Goal: Information Seeking & Learning: Learn about a topic

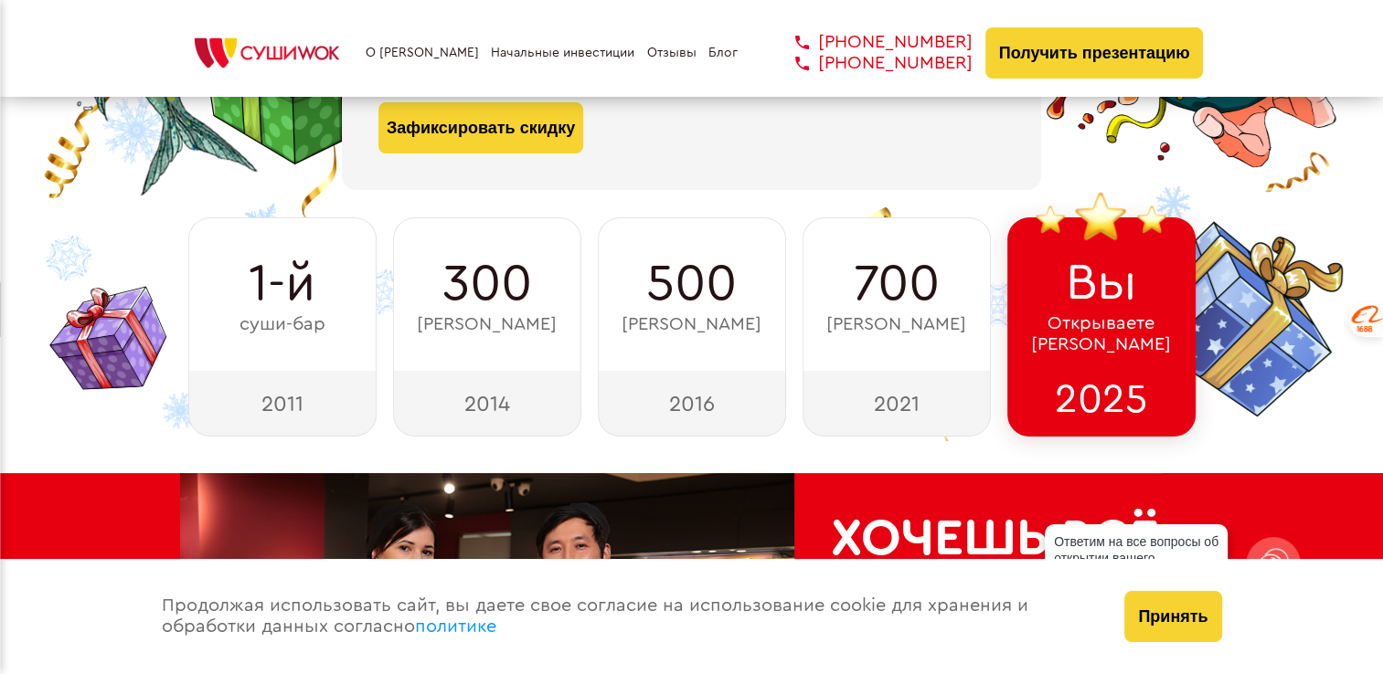
scroll to position [416, 0]
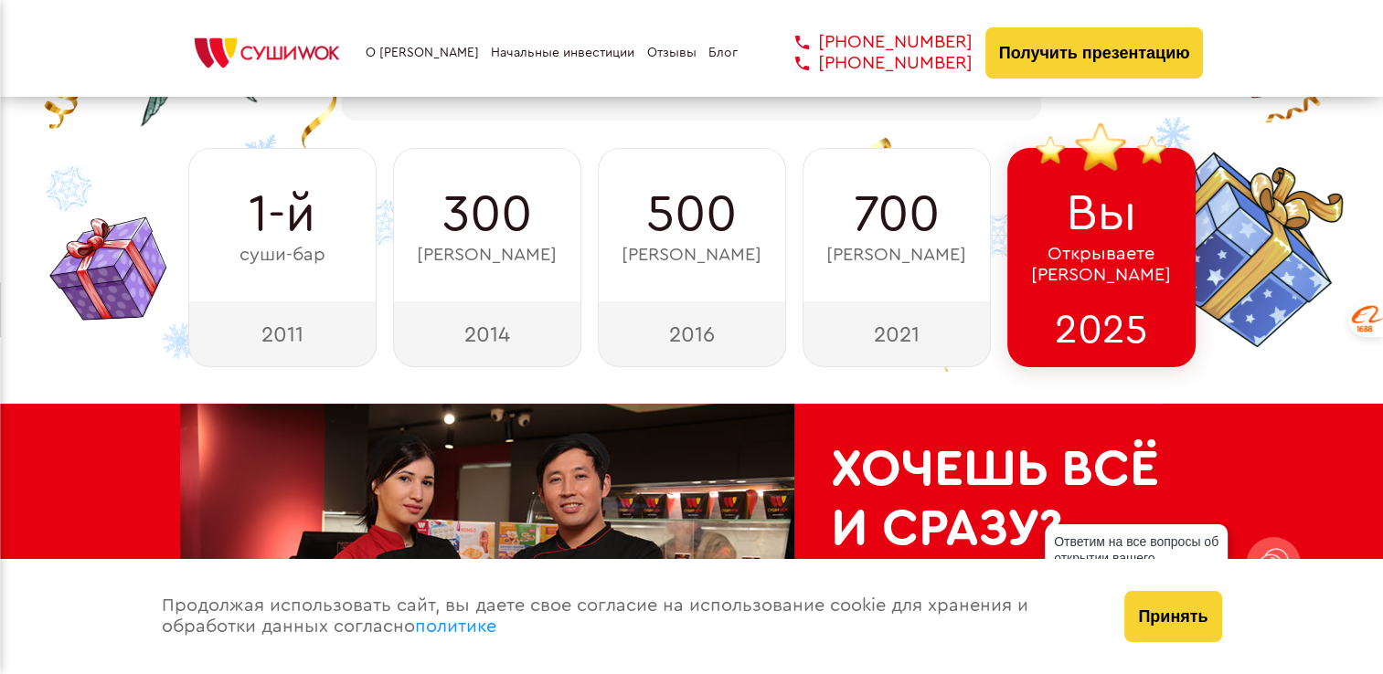
click at [683, 345] on div "2016" at bounding box center [692, 335] width 188 height 66
drag, startPoint x: 683, startPoint y: 345, endPoint x: 609, endPoint y: 377, distance: 80.6
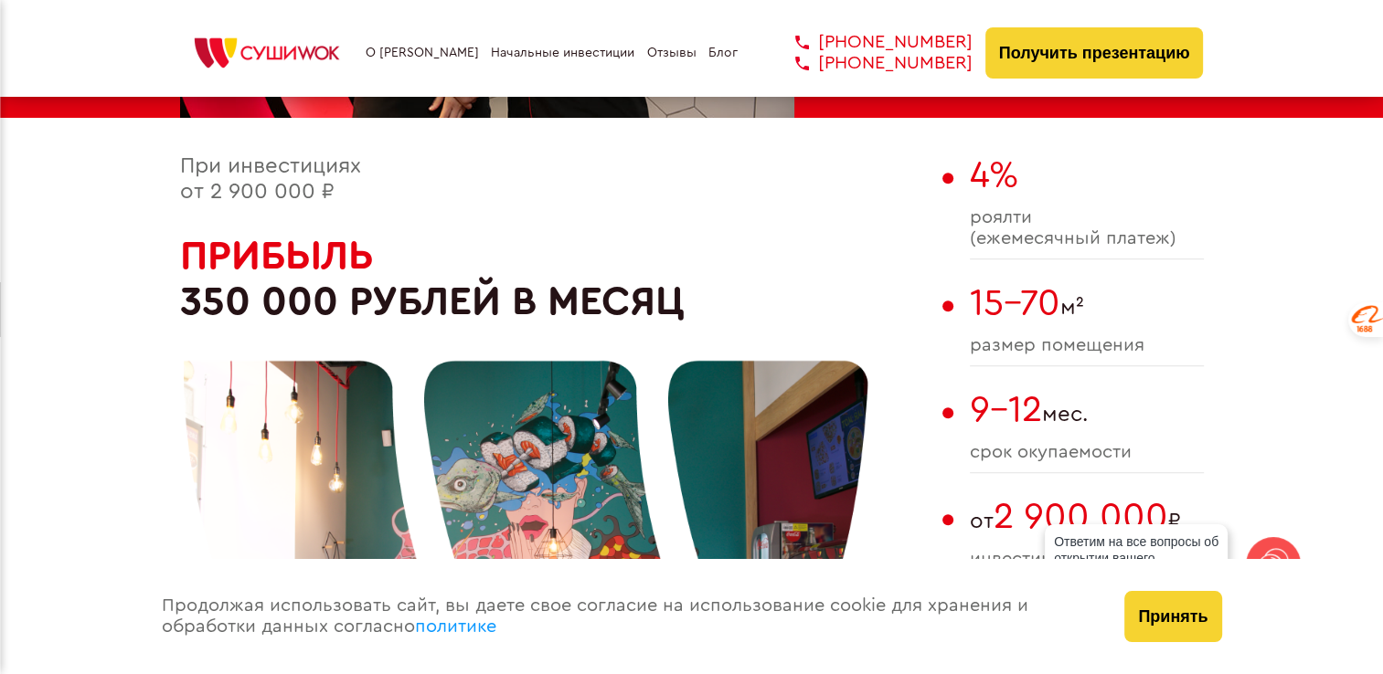
scroll to position [1064, 0]
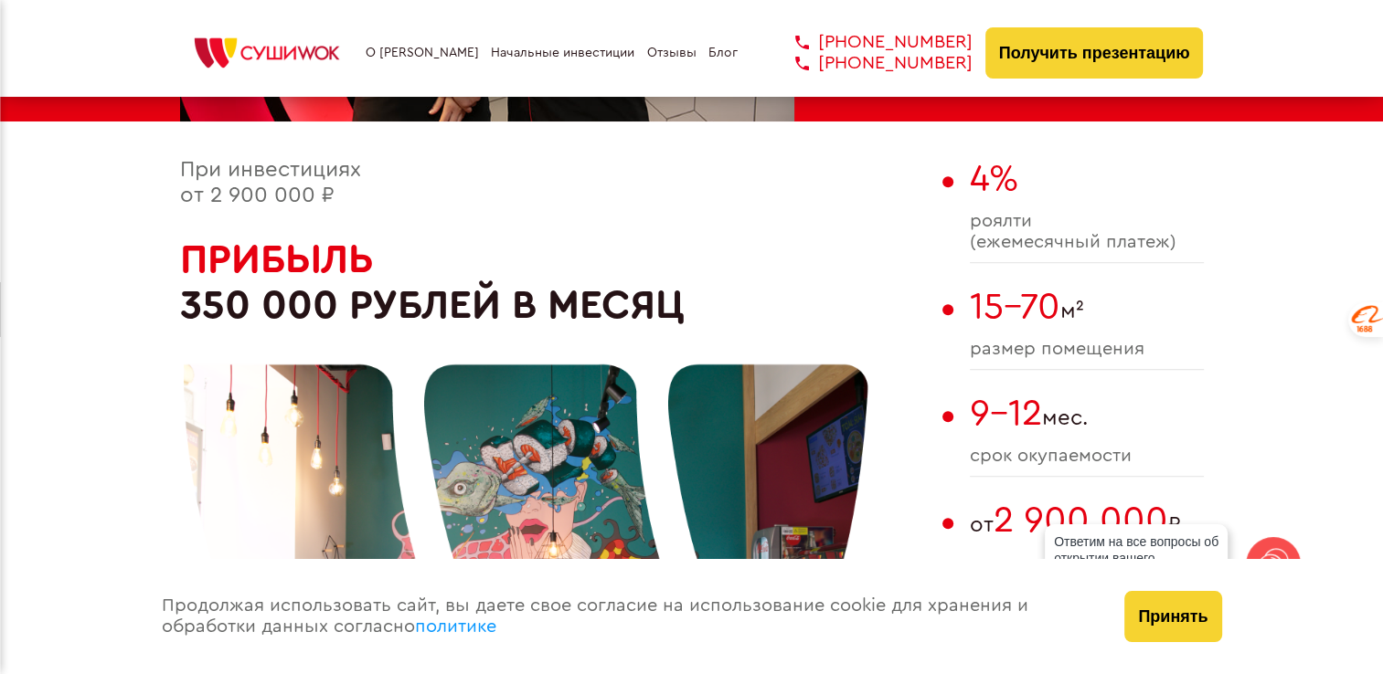
click at [553, 313] on div at bounding box center [526, 564] width 685 height 685
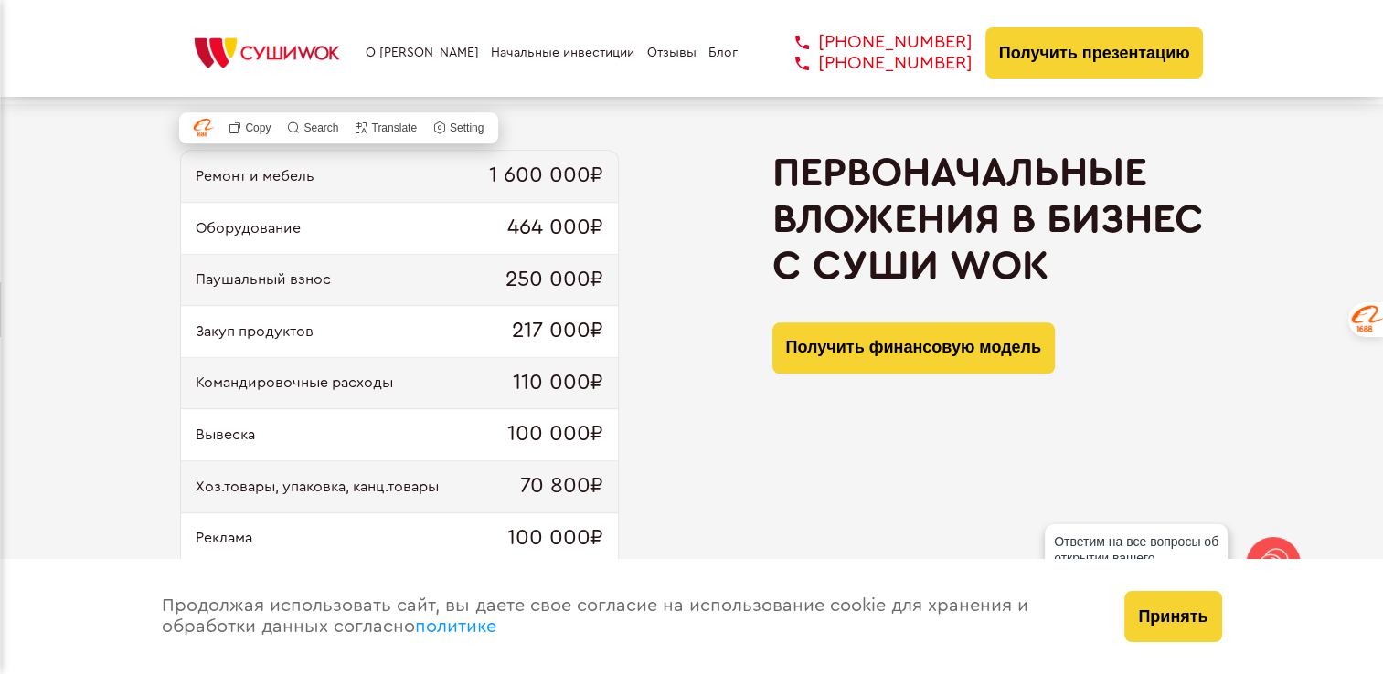
scroll to position [1842, 0]
click at [554, 380] on span "110 000₽" at bounding box center [558, 384] width 90 height 26
drag, startPoint x: 554, startPoint y: 380, endPoint x: 566, endPoint y: 422, distance: 43.7
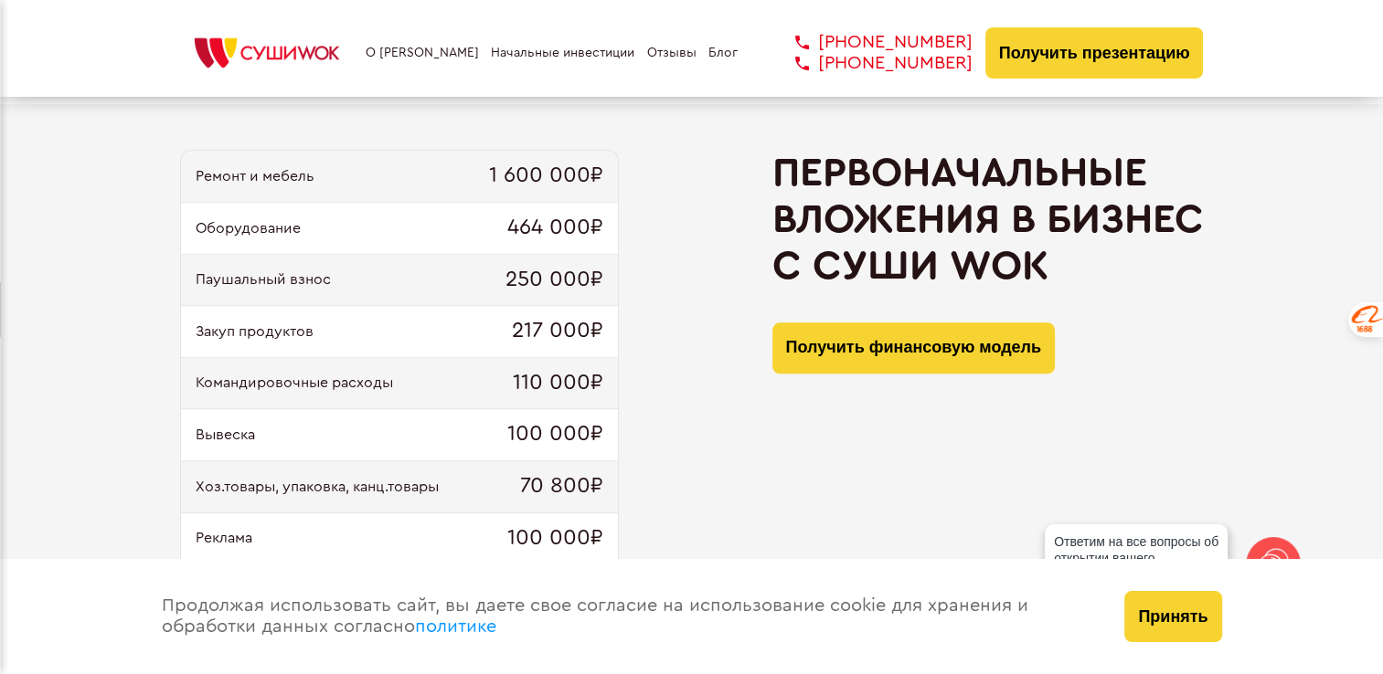
click at [566, 422] on span "100 000₽" at bounding box center [555, 435] width 96 height 26
drag, startPoint x: 566, startPoint y: 422, endPoint x: 553, endPoint y: 325, distance: 97.7
click at [553, 325] on span "217 000₽" at bounding box center [557, 332] width 91 height 26
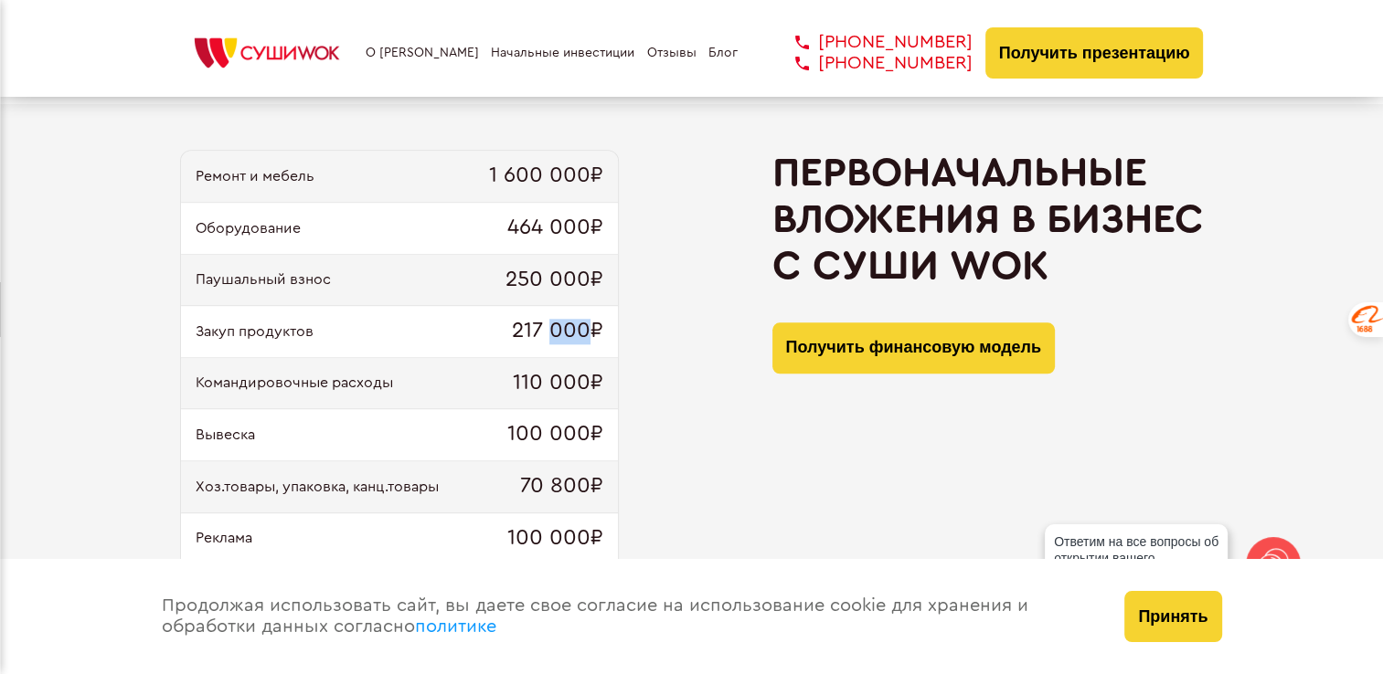
click at [553, 325] on span "217 000₽" at bounding box center [557, 332] width 91 height 26
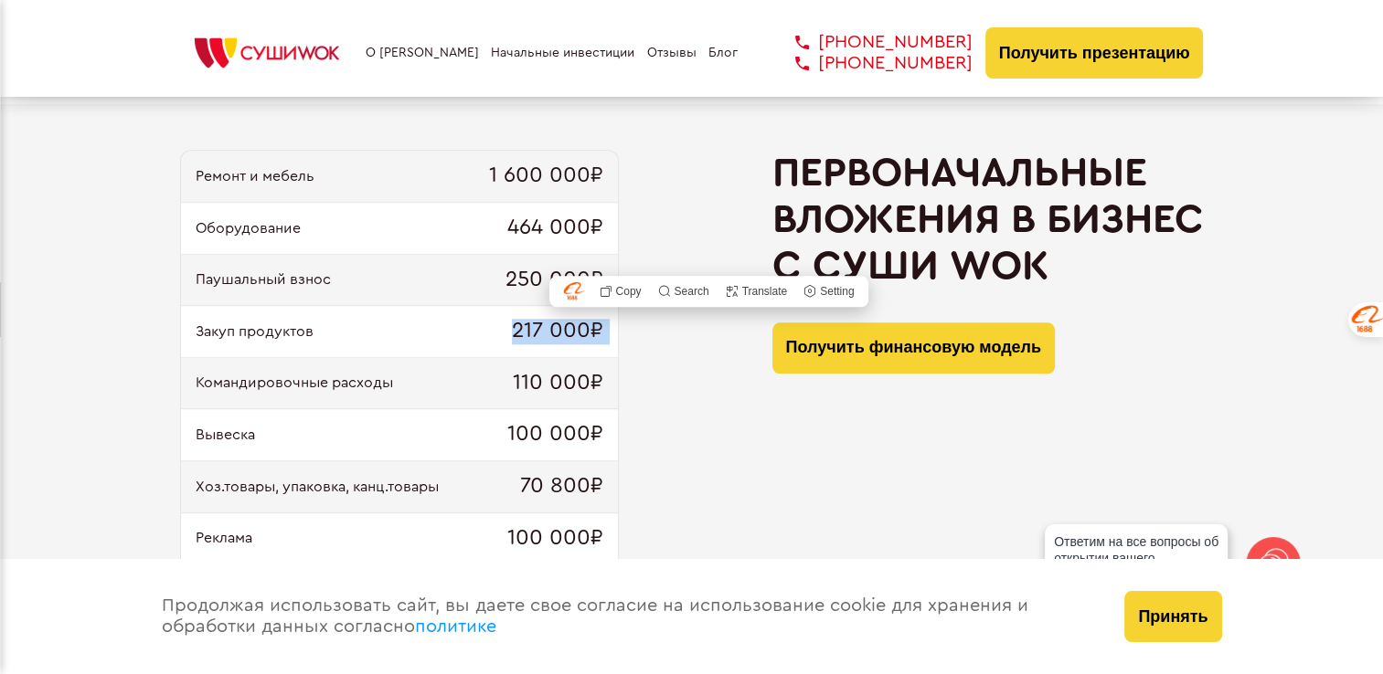
click at [553, 325] on span "217 000₽" at bounding box center [557, 332] width 91 height 26
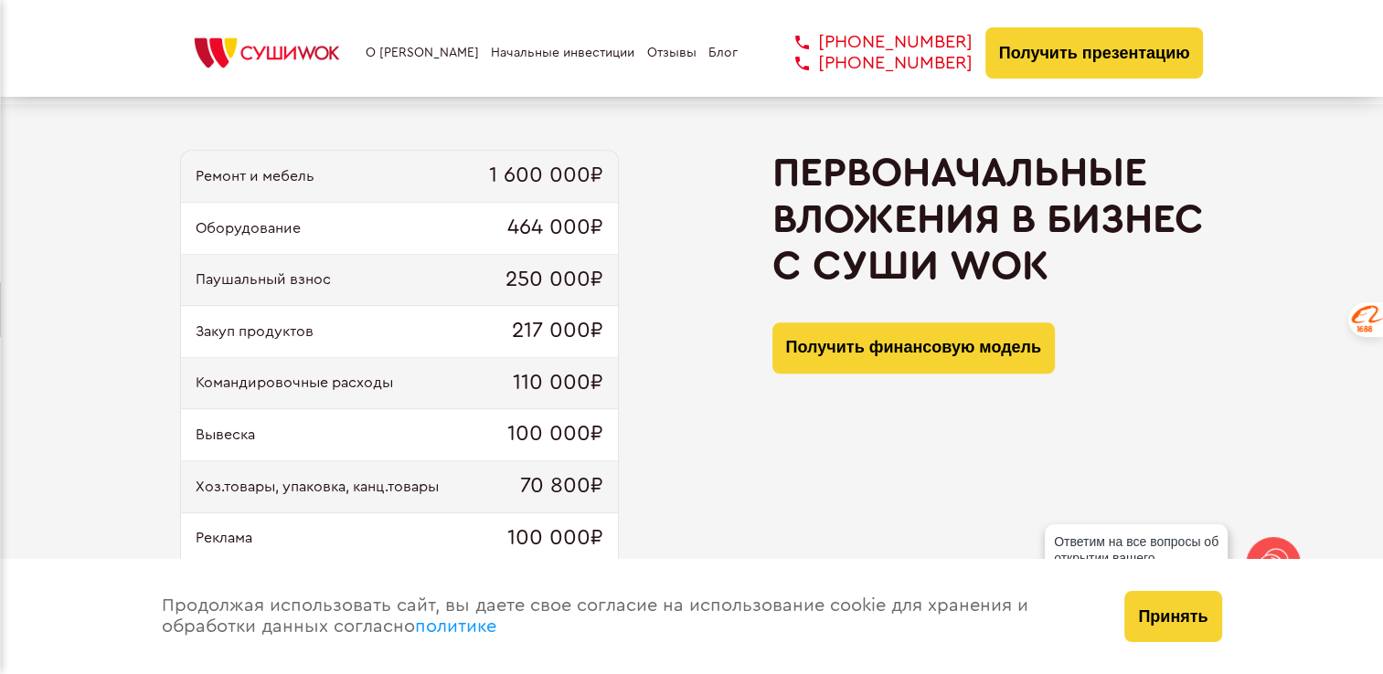
click at [522, 489] on span "70 800₽" at bounding box center [561, 487] width 83 height 26
drag, startPoint x: 522, startPoint y: 489, endPoint x: 538, endPoint y: 517, distance: 32.8
click at [538, 517] on div "Реклама 100 000₽" at bounding box center [399, 540] width 437 height 52
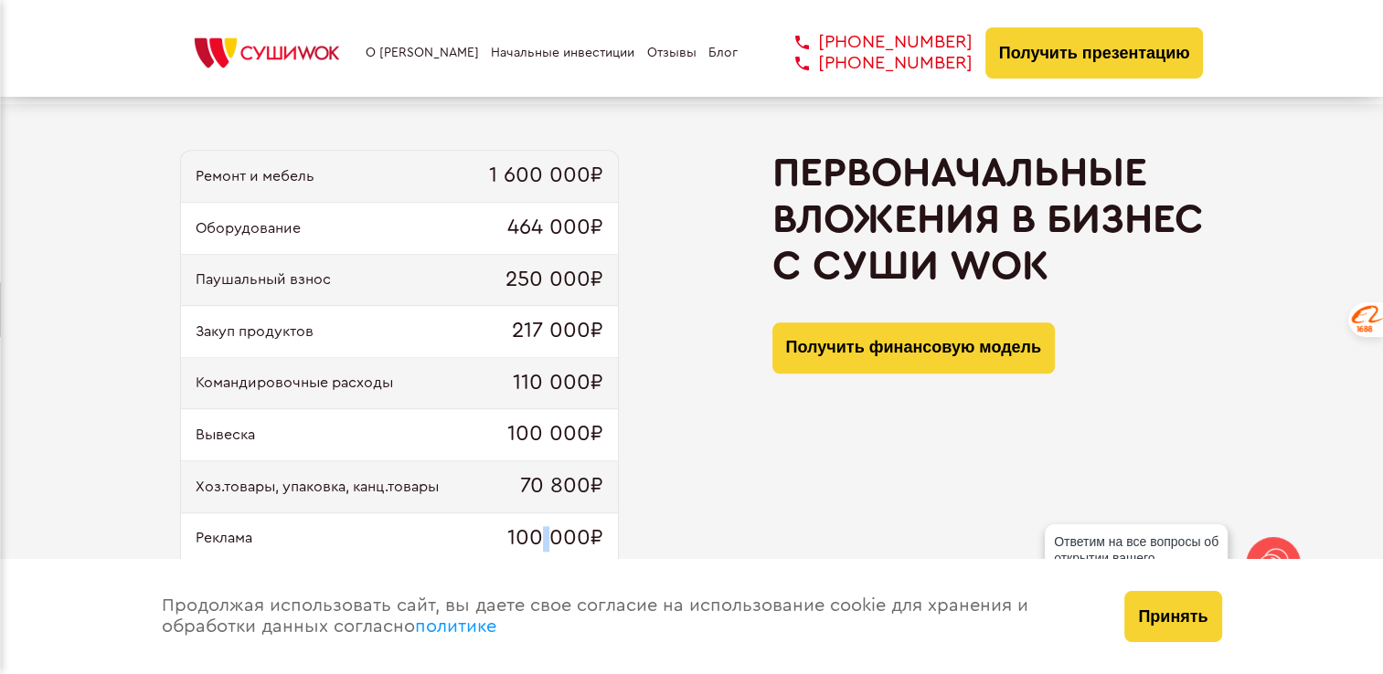
click at [538, 517] on div "Реклама 100 000₽" at bounding box center [399, 540] width 437 height 52
click at [541, 517] on div "Реклама 100 000₽" at bounding box center [399, 540] width 437 height 52
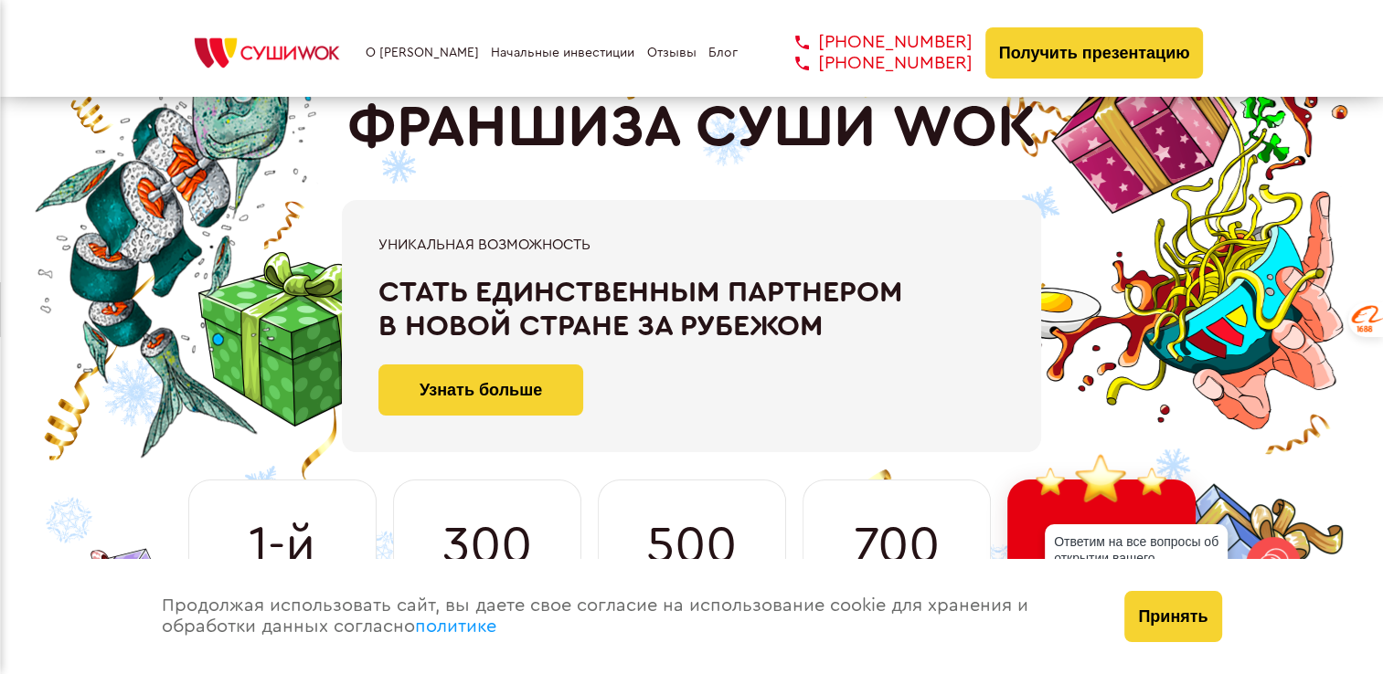
scroll to position [0, 0]
